Goal: Transaction & Acquisition: Subscribe to service/newsletter

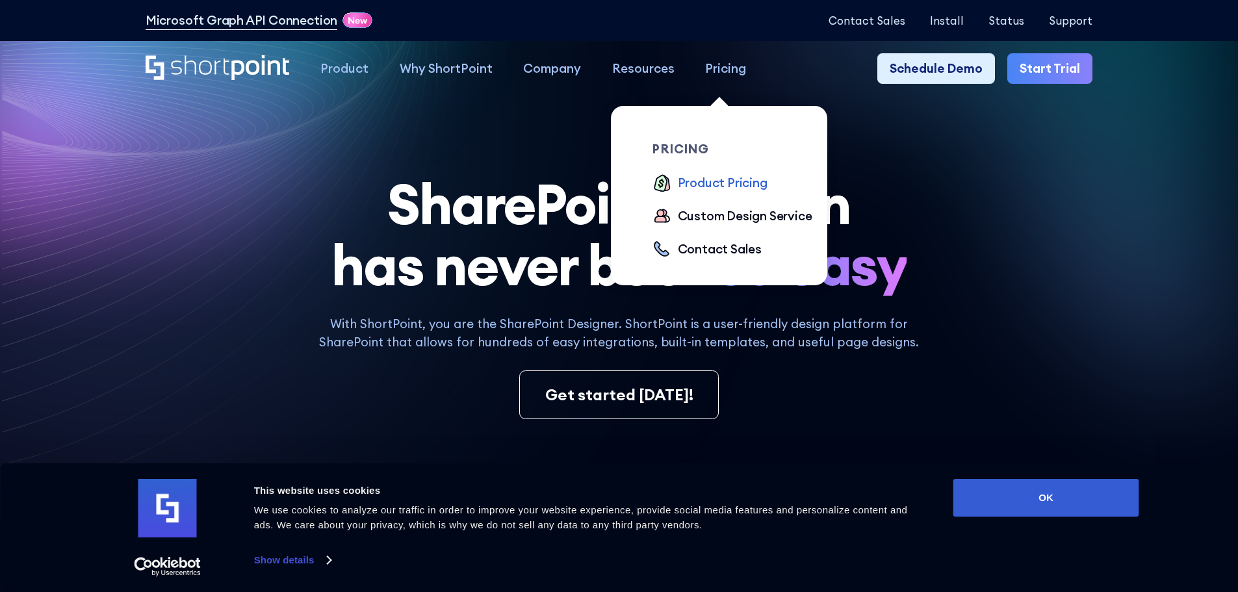
click at [696, 179] on div "Product Pricing" at bounding box center [723, 182] width 90 height 19
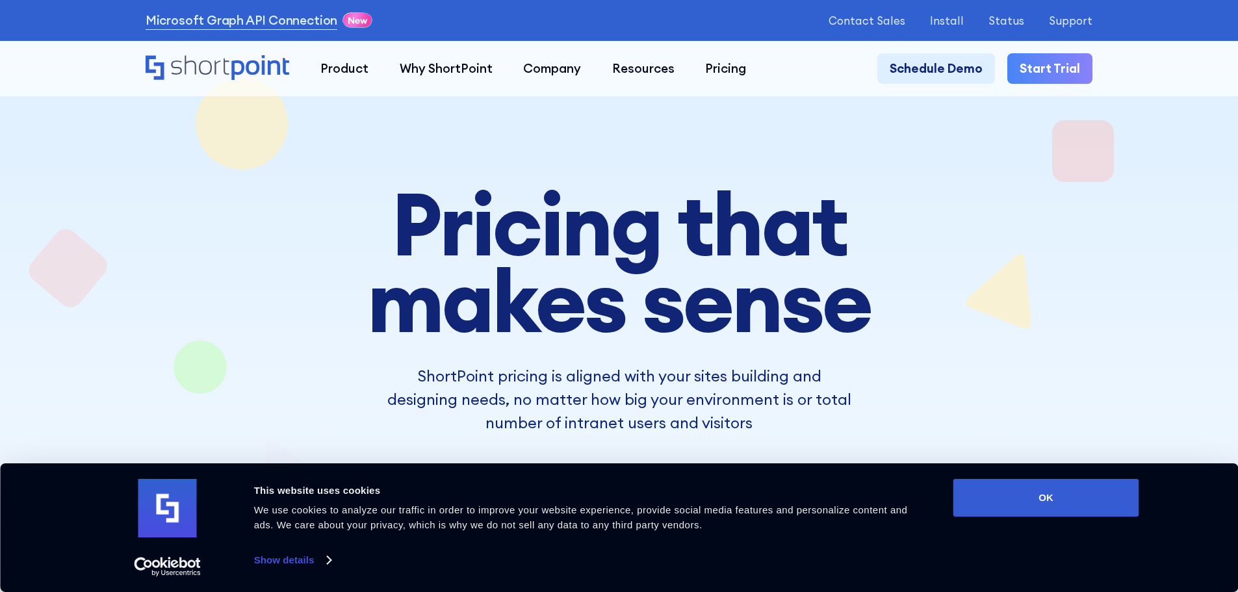
scroll to position [109, 0]
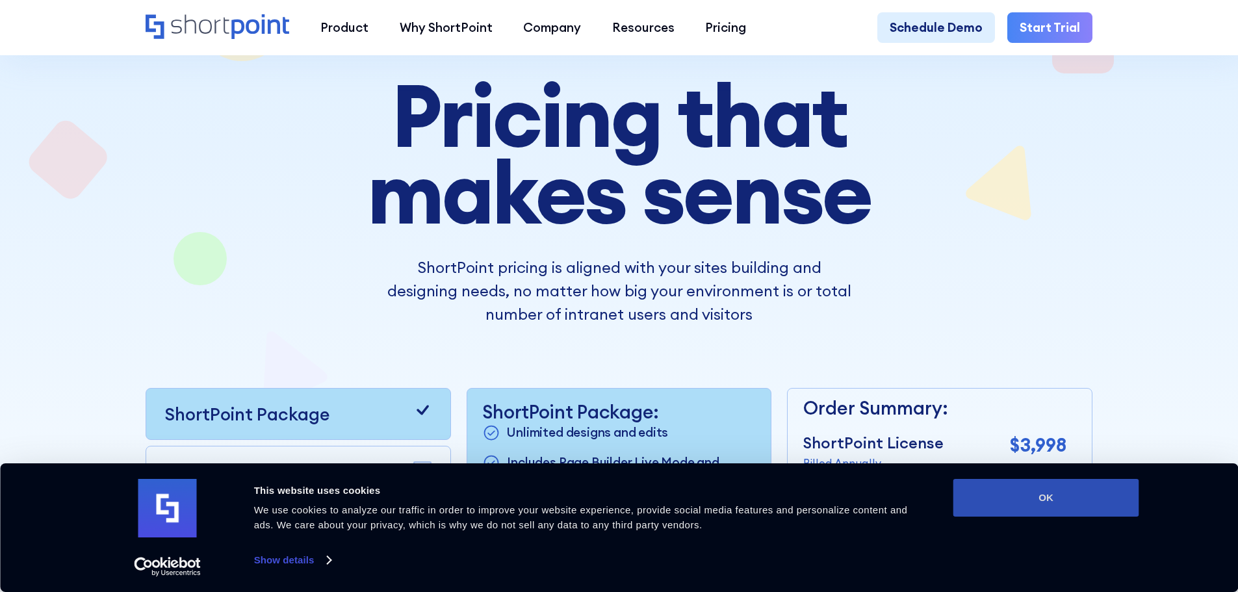
click at [1067, 500] on button "OK" at bounding box center [1046, 498] width 186 height 38
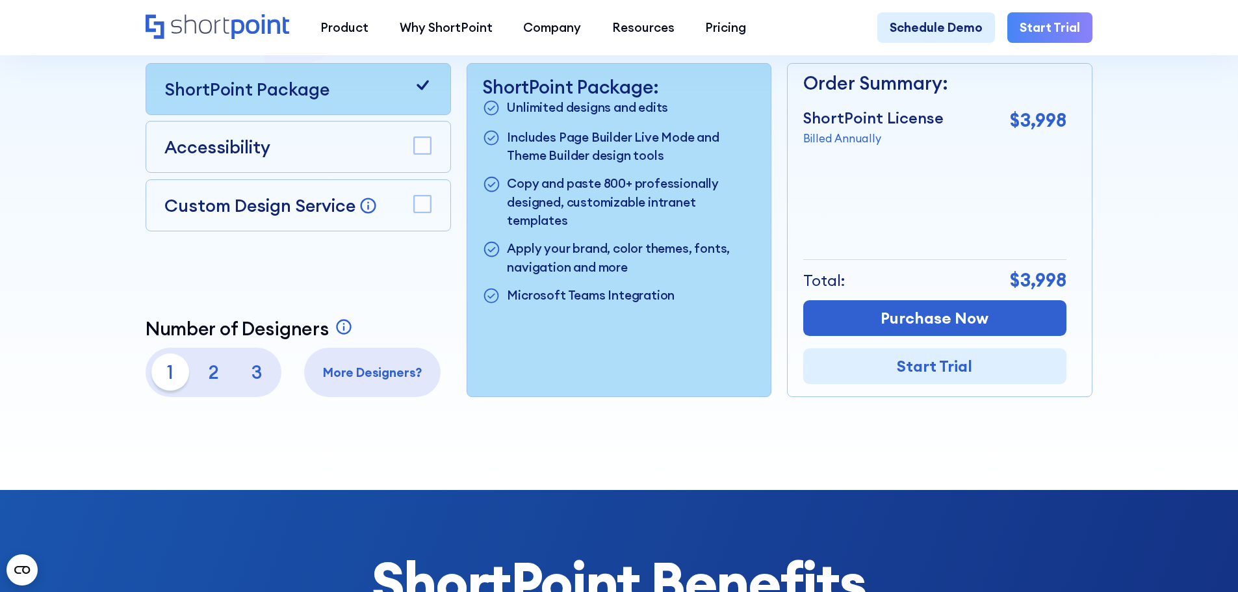
scroll to position [325, 0]
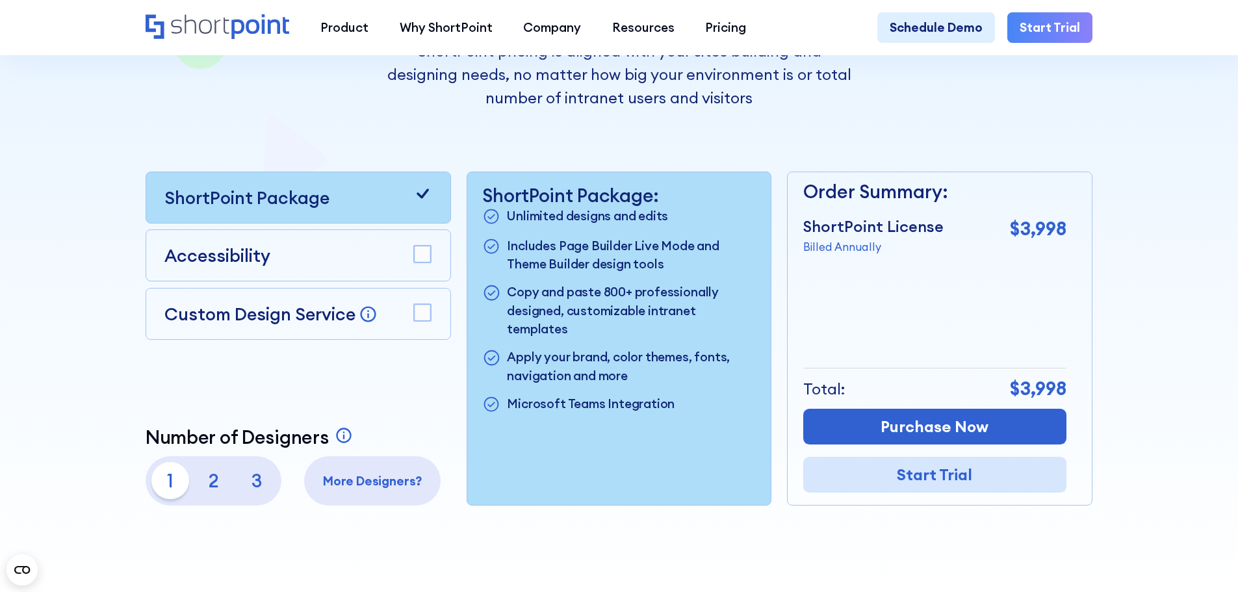
click at [921, 484] on link "Start Trial" at bounding box center [934, 475] width 263 height 36
